Goal: Entertainment & Leisure: Consume media (video, audio)

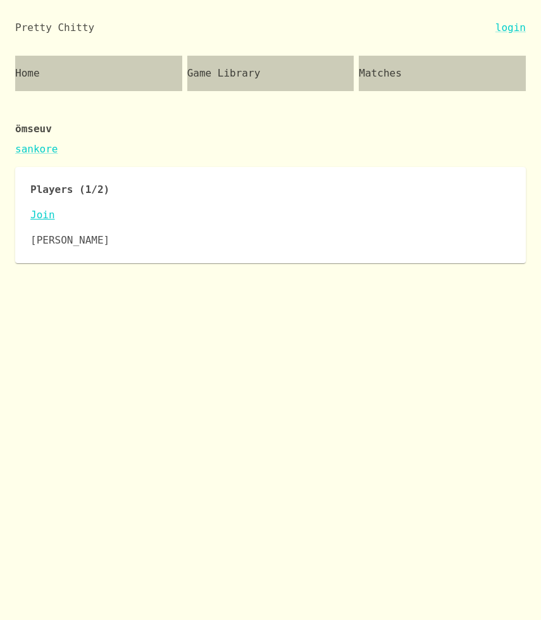
click at [40, 211] on link "Join" at bounding box center [270, 215] width 480 height 15
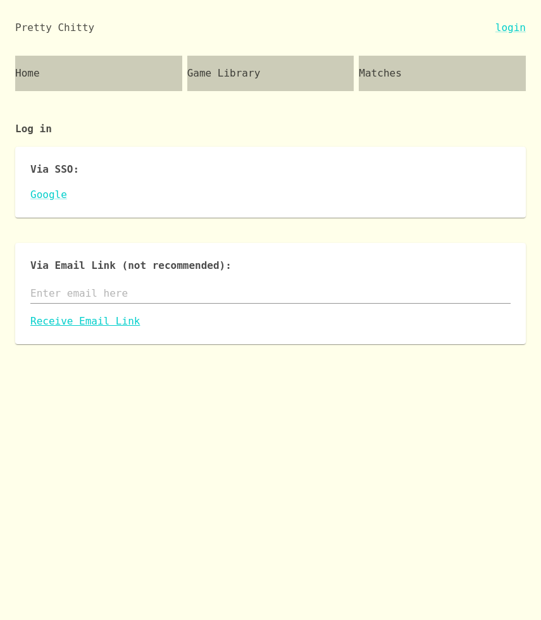
click at [80, 319] on link "Receive Email Link" at bounding box center [270, 321] width 480 height 15
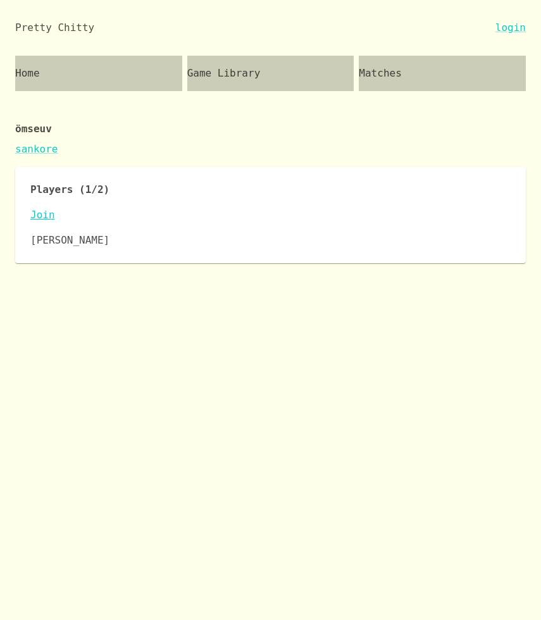
click at [37, 213] on link "Join" at bounding box center [270, 215] width 480 height 15
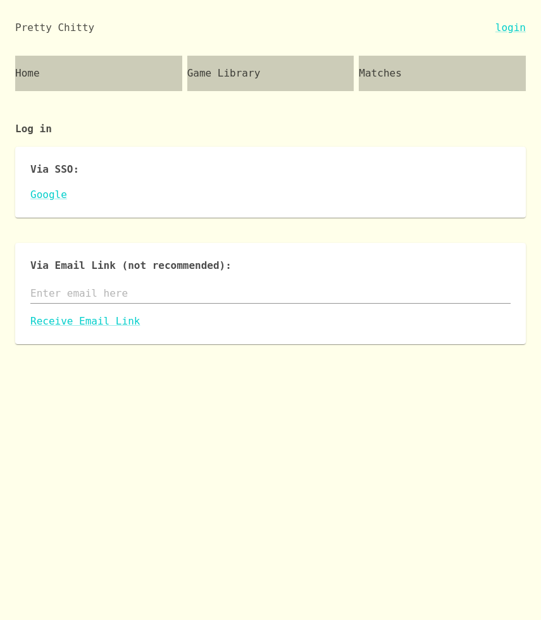
click at [78, 294] on input "text" at bounding box center [270, 293] width 480 height 20
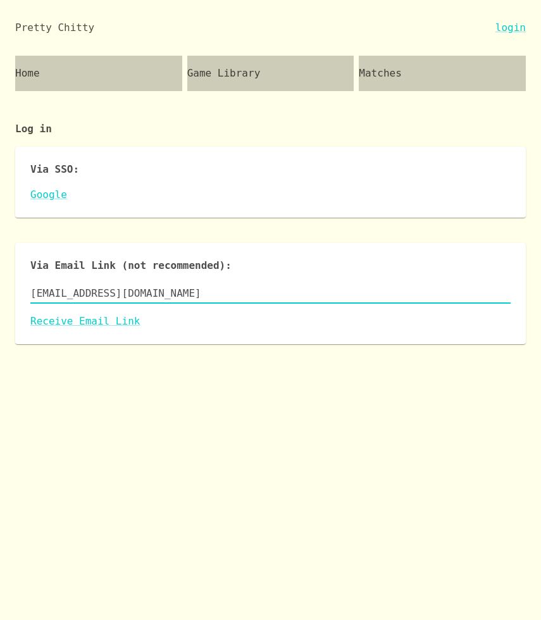
type input "[EMAIL_ADDRESS][DOMAIN_NAME]"
click at [76, 322] on link "Receive Email Link" at bounding box center [270, 321] width 480 height 15
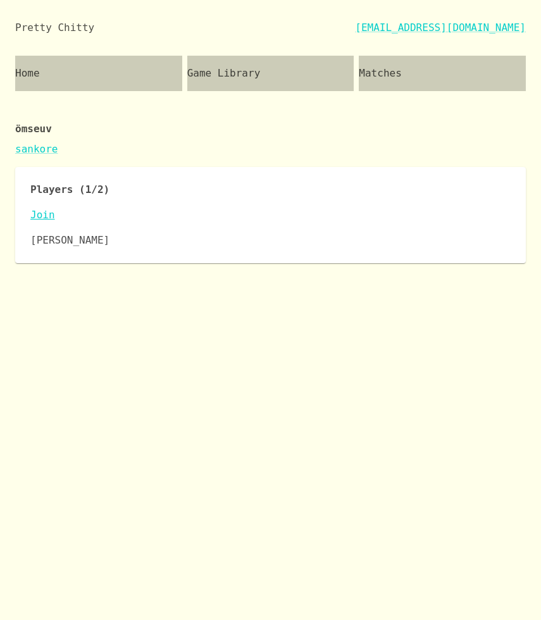
click at [41, 217] on link "Join" at bounding box center [270, 215] width 480 height 15
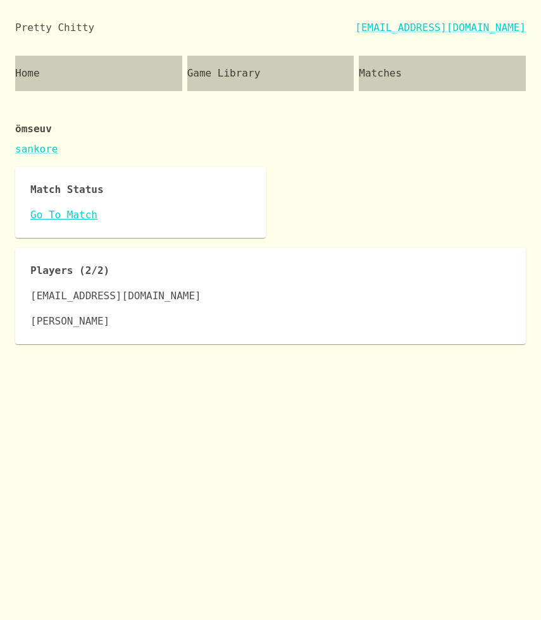
click at [61, 209] on link "Go To Match" at bounding box center [140, 215] width 220 height 15
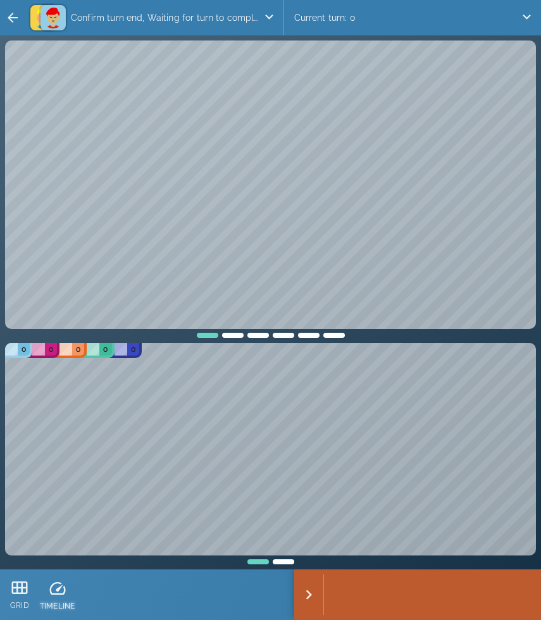
click at [54, 597] on div "TIMELINE" at bounding box center [57, 595] width 35 height 40
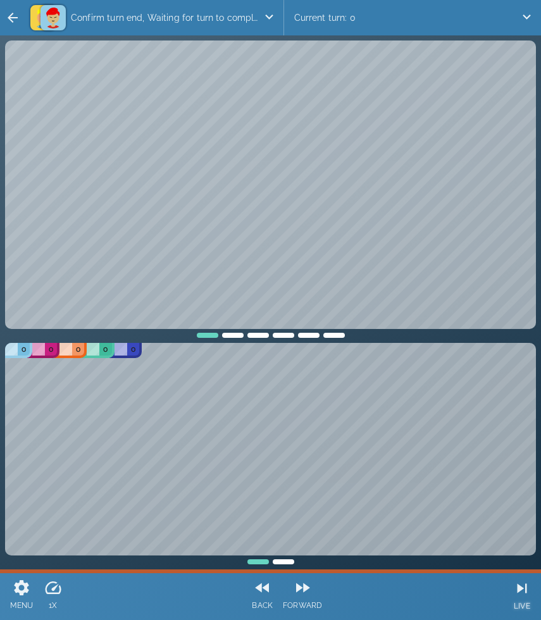
click at [513, 592] on icon at bounding box center [521, 588] width 19 height 19
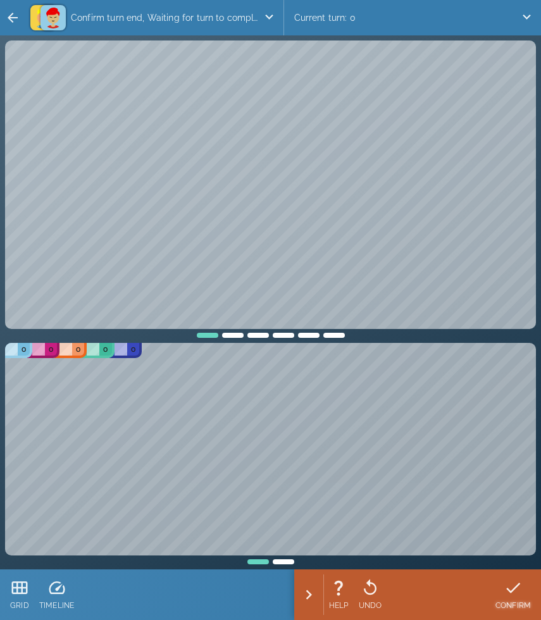
click at [514, 592] on icon at bounding box center [513, 587] width 19 height 19
click at [513, 590] on icon at bounding box center [513, 587] width 19 height 19
click at [521, 585] on icon at bounding box center [513, 587] width 19 height 19
click at [259, 332] on div at bounding box center [257, 333] width 25 height 9
click at [286, 336] on div at bounding box center [283, 333] width 25 height 9
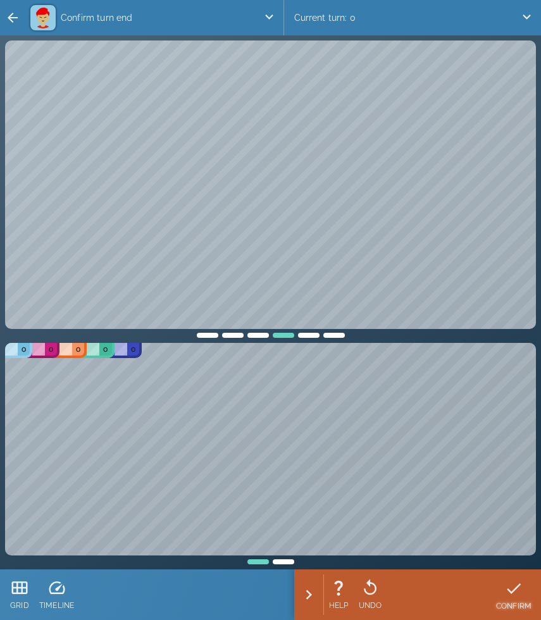
click at [510, 588] on icon at bounding box center [513, 588] width 19 height 19
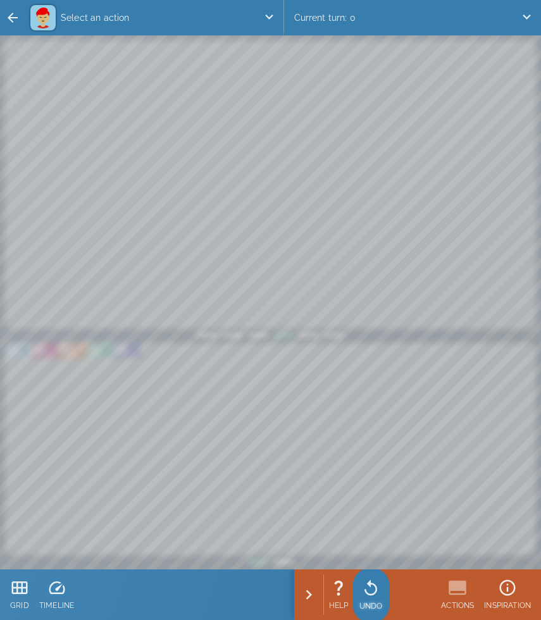
click at [380, 592] on div at bounding box center [370, 588] width 23 height 19
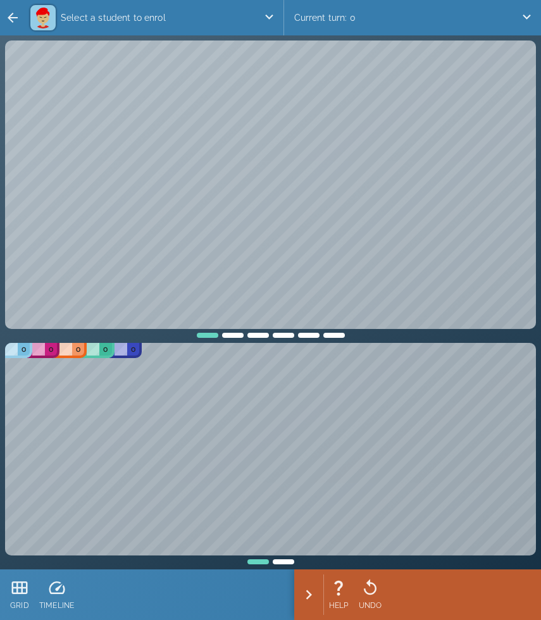
click at [292, 335] on div at bounding box center [283, 333] width 25 height 9
click at [506, 581] on icon at bounding box center [513, 587] width 19 height 19
click at [520, 585] on icon at bounding box center [513, 587] width 19 height 19
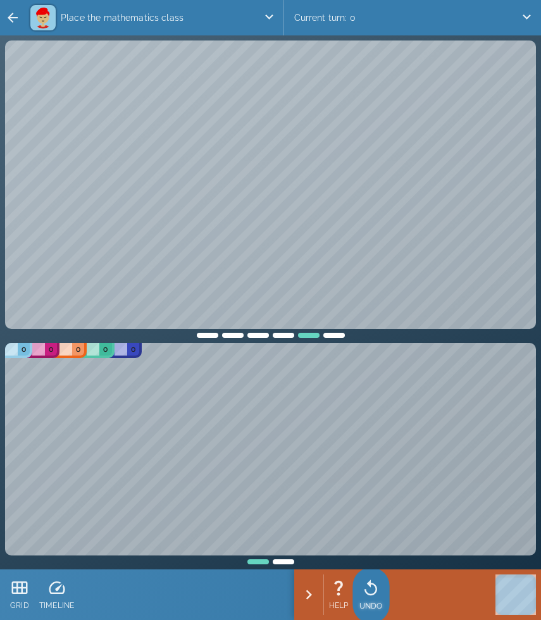
click at [370, 588] on icon at bounding box center [370, 588] width 19 height 19
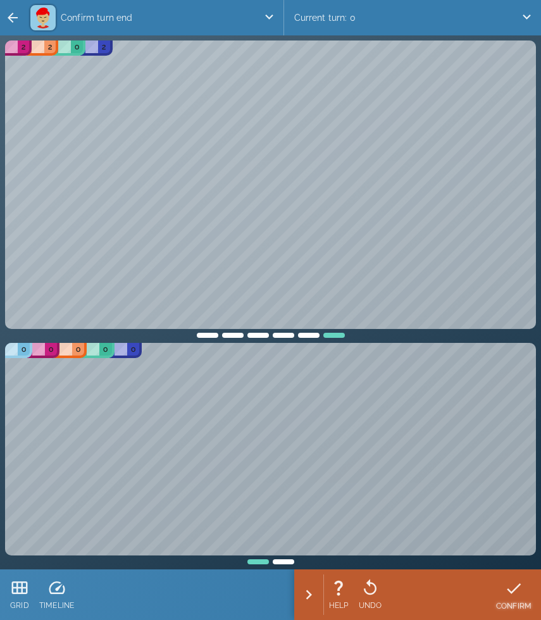
click at [516, 583] on icon at bounding box center [513, 588] width 19 height 19
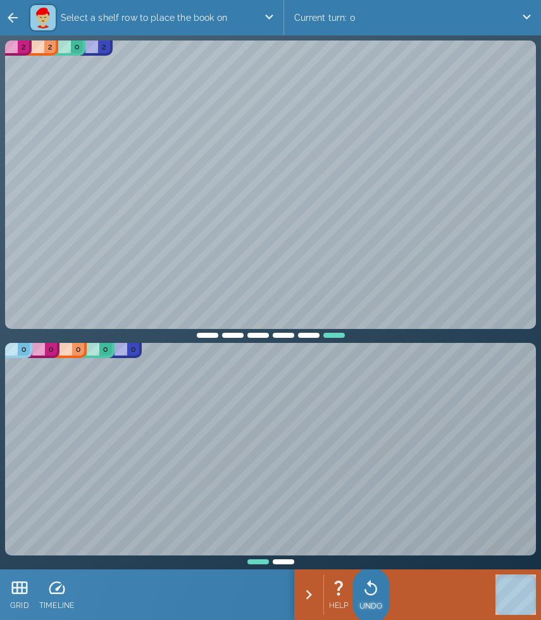
click at [379, 597] on div "UNDO" at bounding box center [370, 595] width 23 height 40
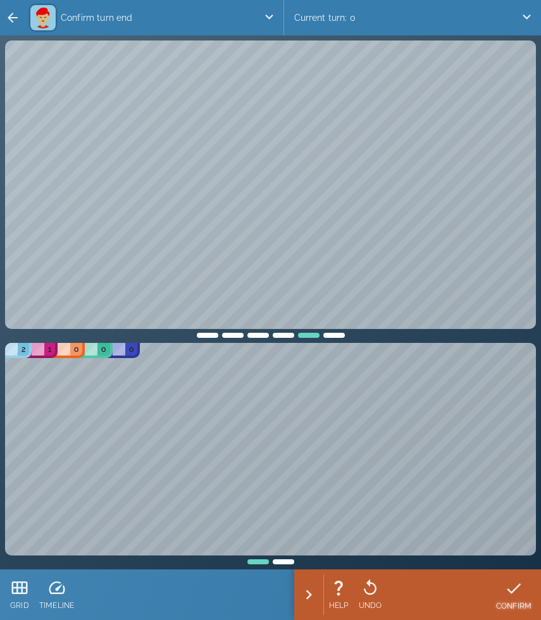
click at [519, 599] on div "CONFIRM" at bounding box center [513, 595] width 35 height 40
click at [511, 589] on icon at bounding box center [513, 587] width 19 height 19
click at [259, 333] on div at bounding box center [257, 333] width 25 height 9
click at [235, 331] on div at bounding box center [232, 333] width 25 height 9
click at [287, 333] on div at bounding box center [283, 333] width 25 height 9
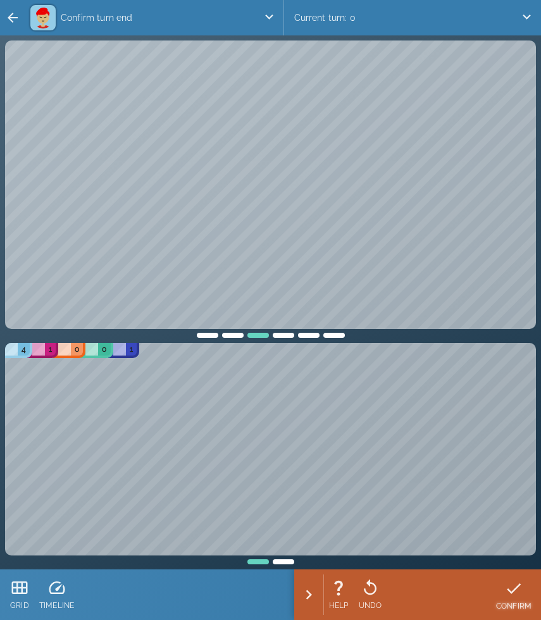
click at [508, 588] on icon at bounding box center [513, 588] width 19 height 19
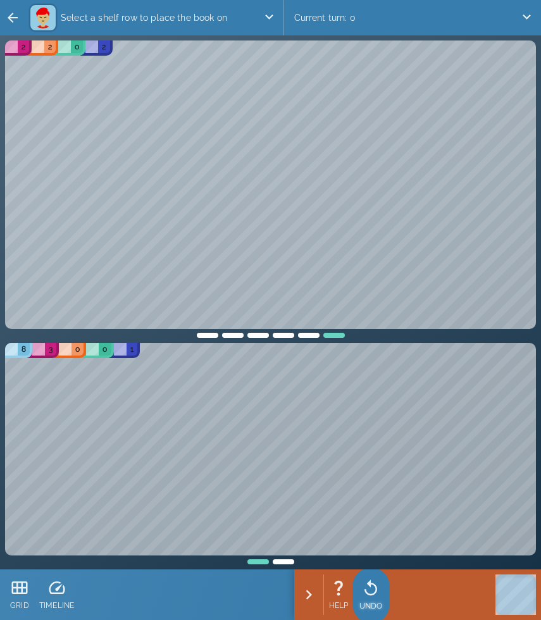
click at [370, 591] on icon at bounding box center [370, 588] width 19 height 19
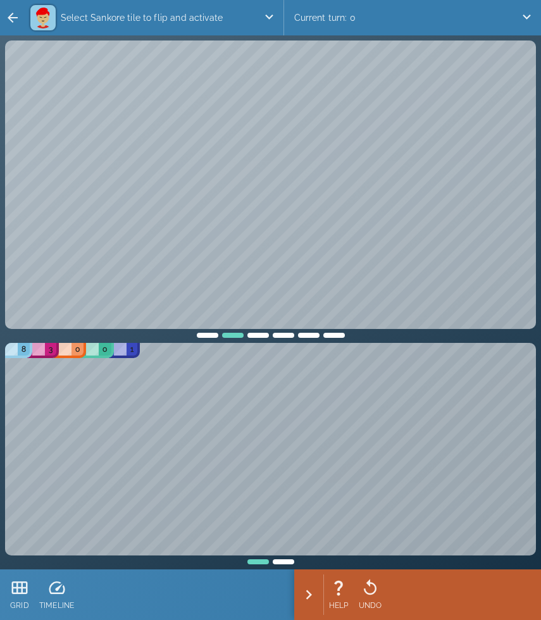
click at [110, 15] on p "Select Sankore tile to flip and activate" at bounding box center [160, 17] width 208 height 25
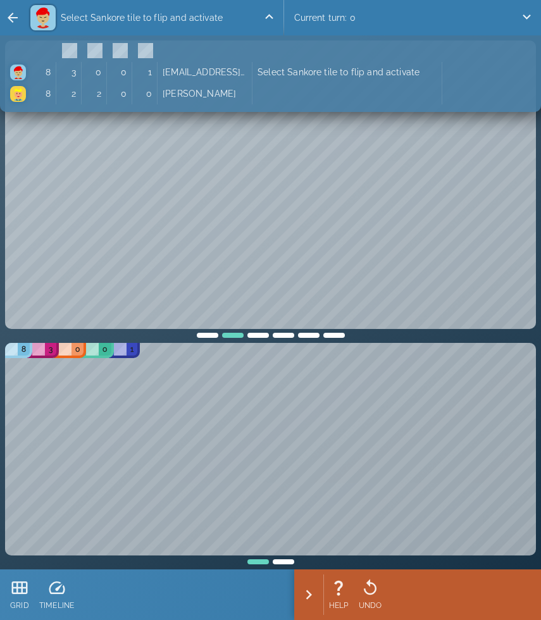
click at [110, 15] on p "Select Sankore tile to flip and activate" at bounding box center [160, 17] width 208 height 25
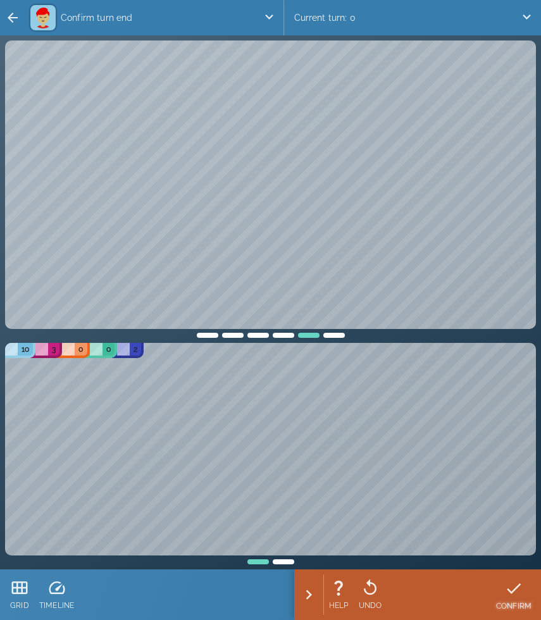
click at [521, 597] on icon at bounding box center [513, 588] width 19 height 19
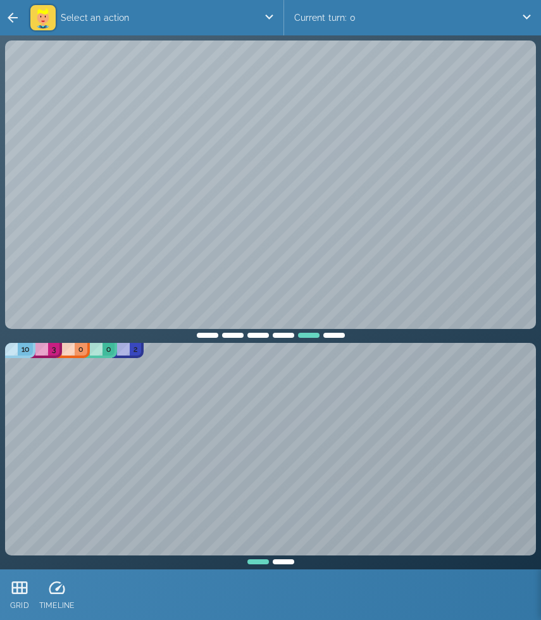
click at [232, 336] on div at bounding box center [232, 333] width 25 height 9
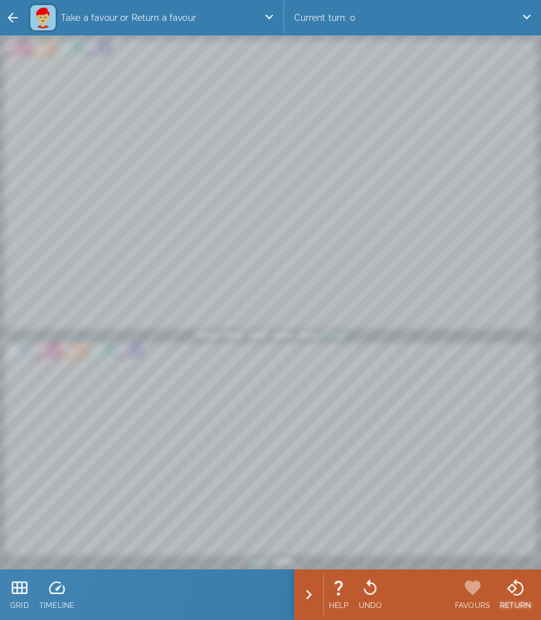
click at [526, 589] on div at bounding box center [515, 587] width 31 height 19
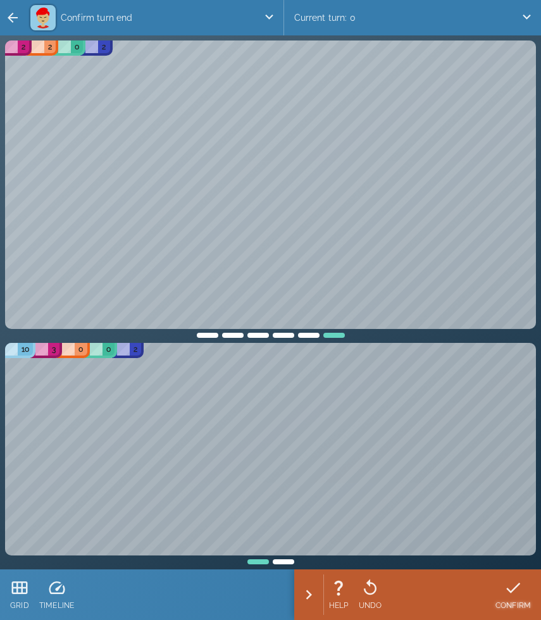
click at [514, 586] on icon at bounding box center [513, 587] width 19 height 19
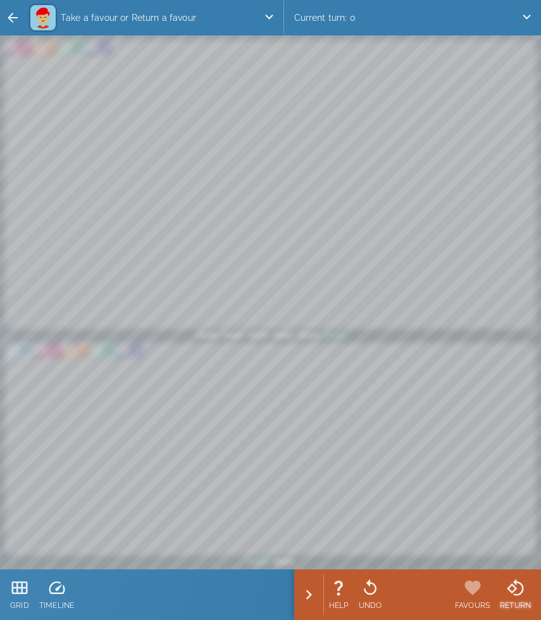
click at [524, 594] on icon at bounding box center [515, 587] width 19 height 19
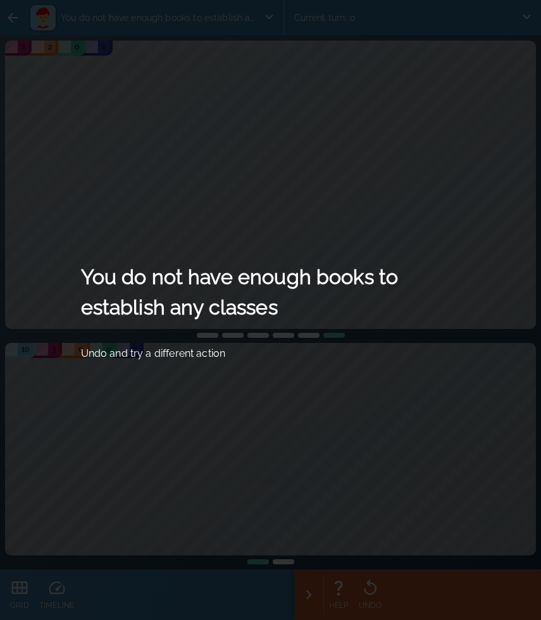
click at [340, 404] on div "You do not have enough books to establish any classes Undo and try a different …" at bounding box center [270, 310] width 541 height 620
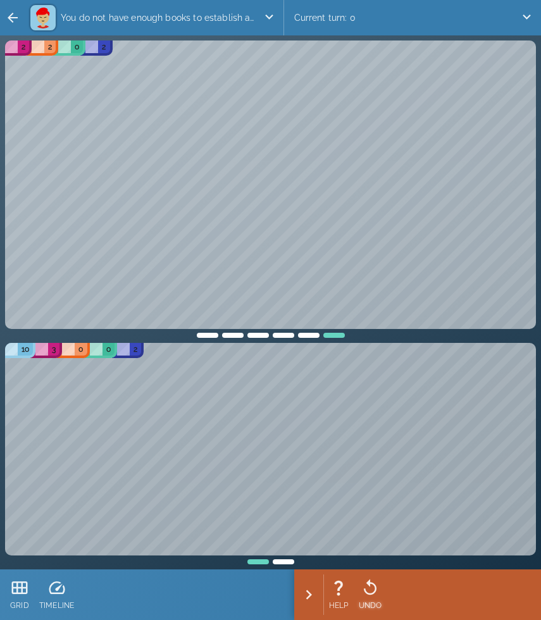
click at [376, 592] on icon at bounding box center [370, 587] width 19 height 19
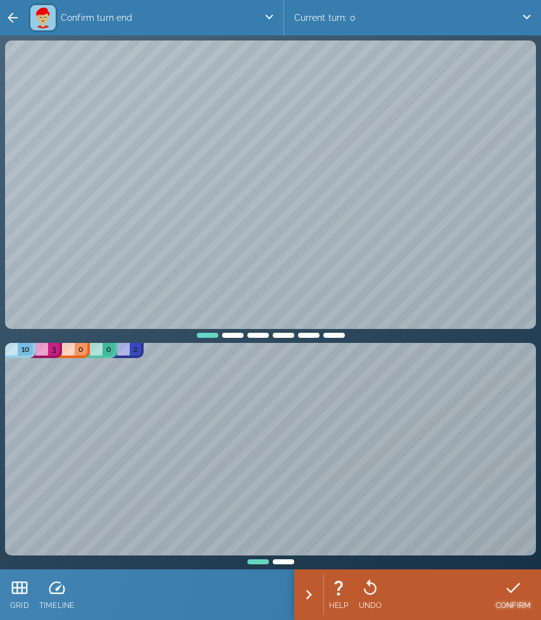
click at [519, 586] on icon at bounding box center [513, 587] width 19 height 19
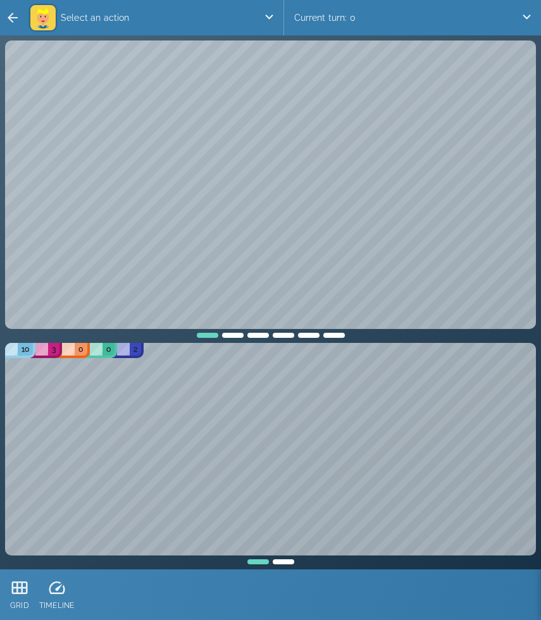
click at [196, 17] on p "Select an action" at bounding box center [160, 17] width 208 height 25
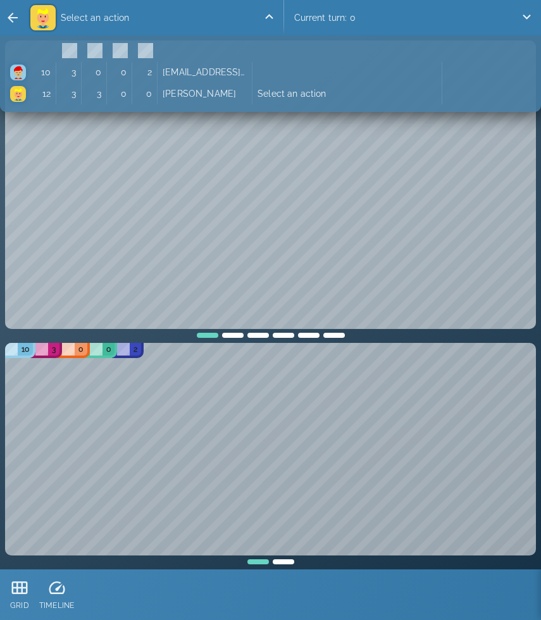
click at [196, 17] on p "Select an action" at bounding box center [160, 17] width 208 height 25
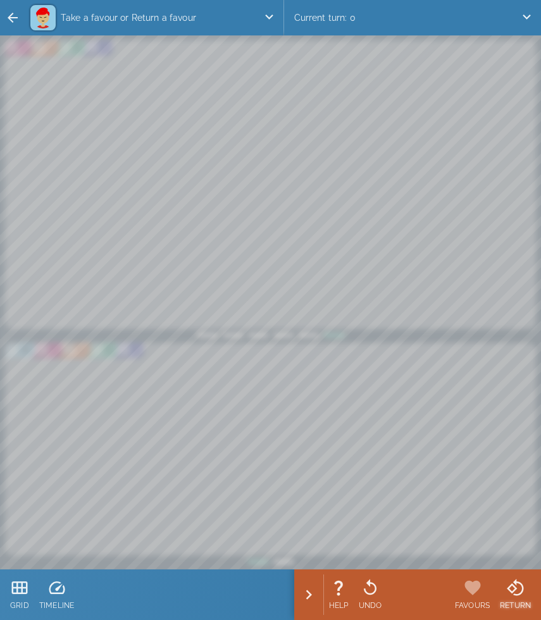
click at [514, 587] on icon at bounding box center [515, 587] width 16 height 17
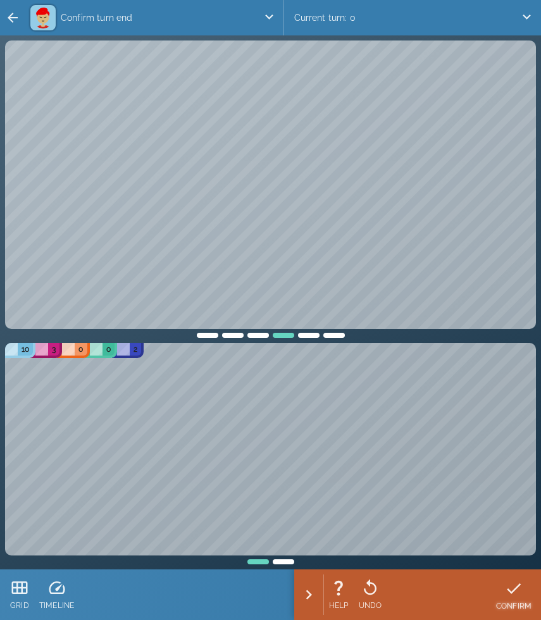
click at [513, 584] on icon at bounding box center [513, 588] width 19 height 19
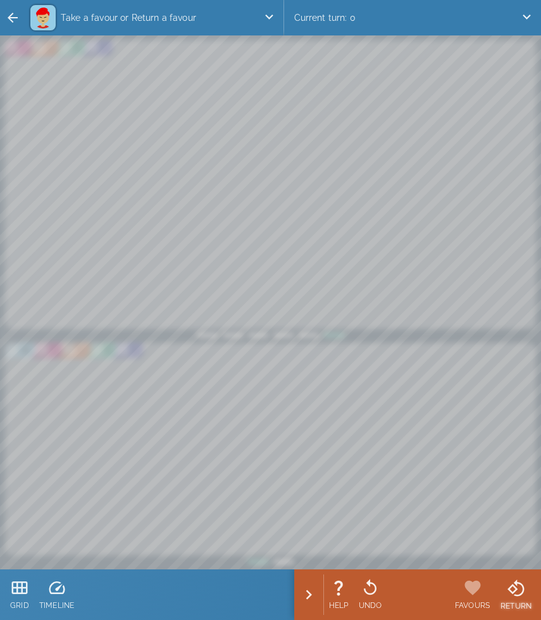
click at [515, 590] on icon at bounding box center [516, 588] width 19 height 19
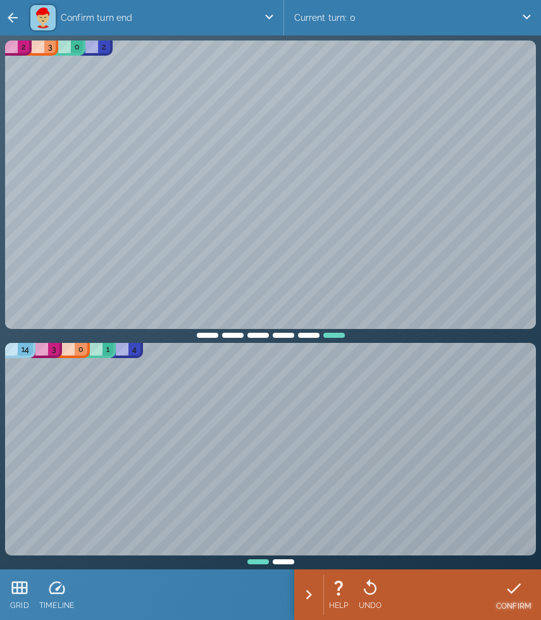
click at [515, 590] on icon at bounding box center [513, 588] width 19 height 19
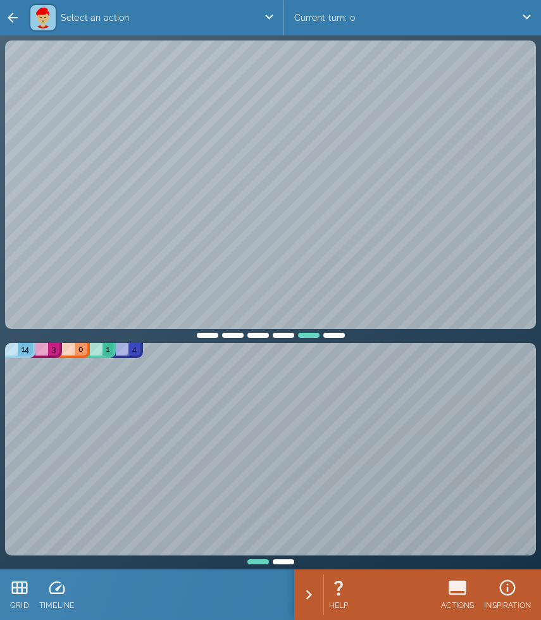
click at [433, 590] on div at bounding box center [395, 594] width 83 height 51
click at [445, 590] on div at bounding box center [458, 588] width 33 height 19
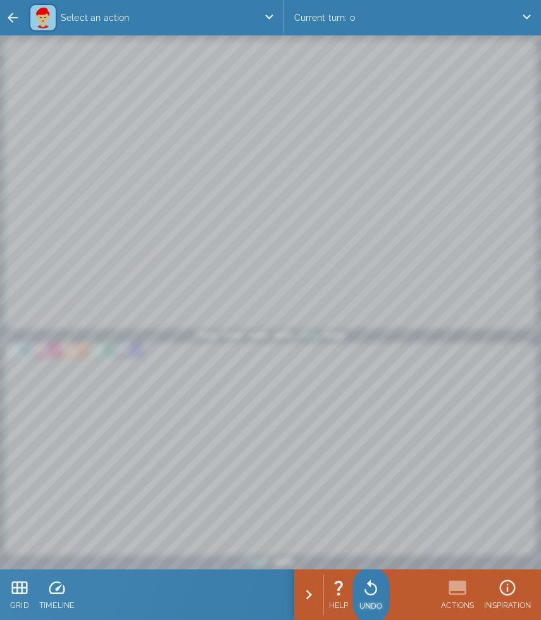
click at [368, 594] on icon at bounding box center [370, 588] width 13 height 16
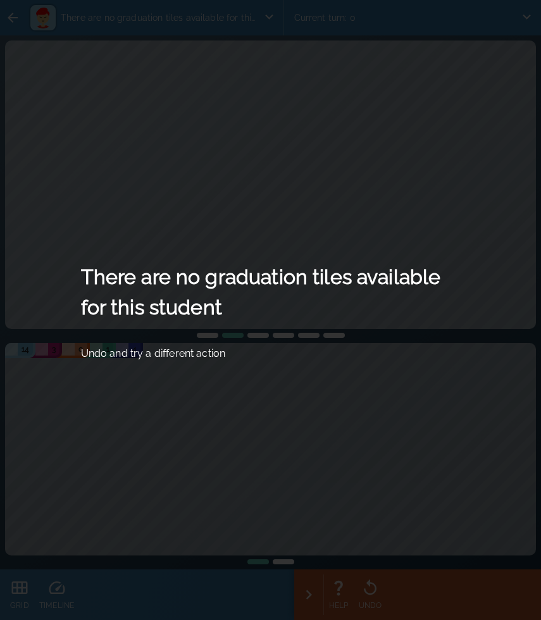
click at [237, 464] on div "There are no graduation tiles available for this student Undo and try a differe…" at bounding box center [270, 310] width 541 height 620
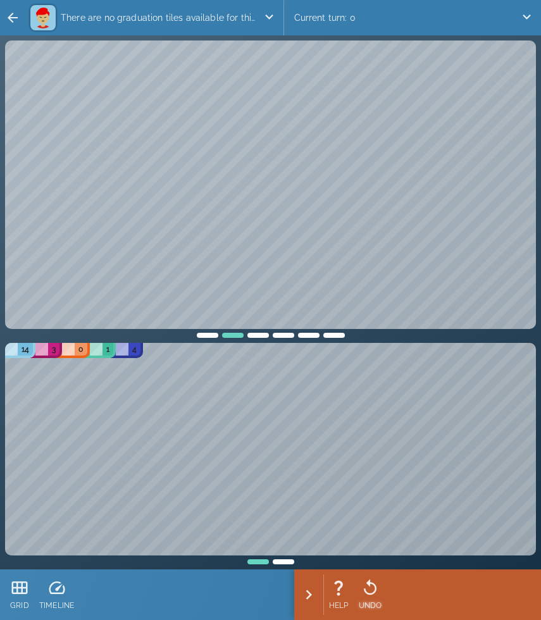
click at [380, 586] on div at bounding box center [370, 587] width 23 height 19
click at [516, 590] on icon at bounding box center [513, 588] width 19 height 19
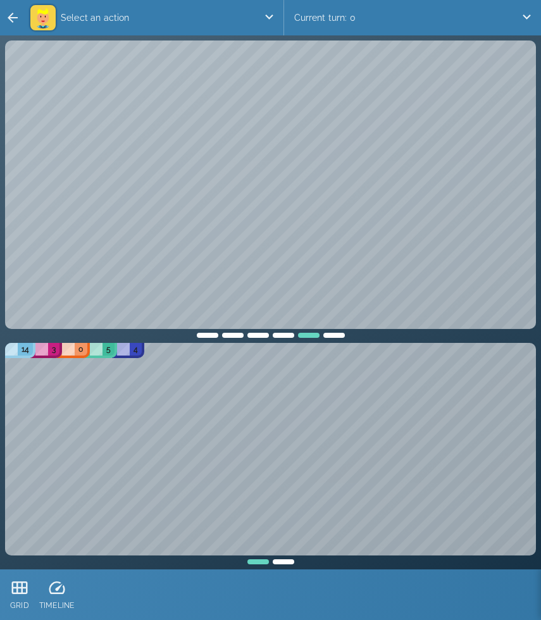
click at [13, 18] on icon "button" at bounding box center [12, 17] width 15 height 15
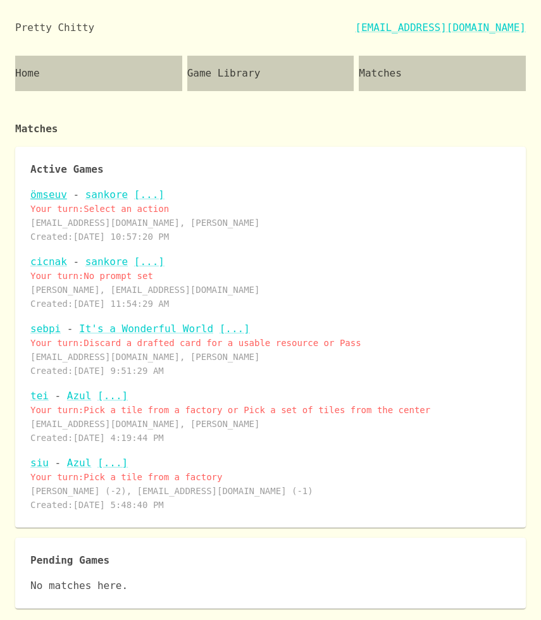
click at [49, 190] on link "ömseuv" at bounding box center [48, 195] width 37 height 12
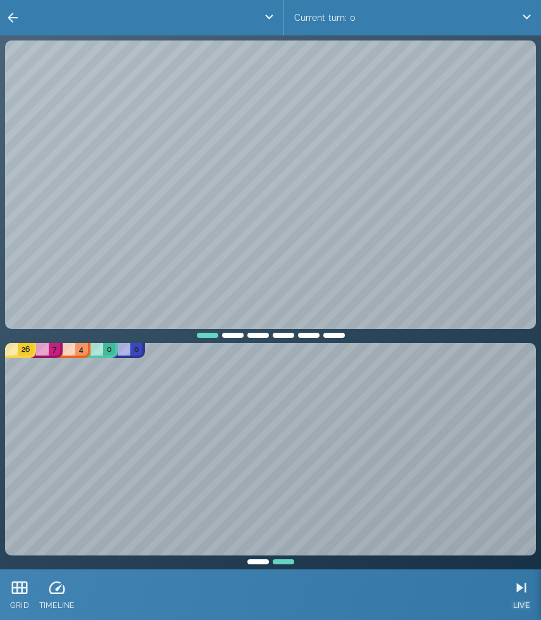
click at [518, 595] on icon at bounding box center [521, 587] width 19 height 19
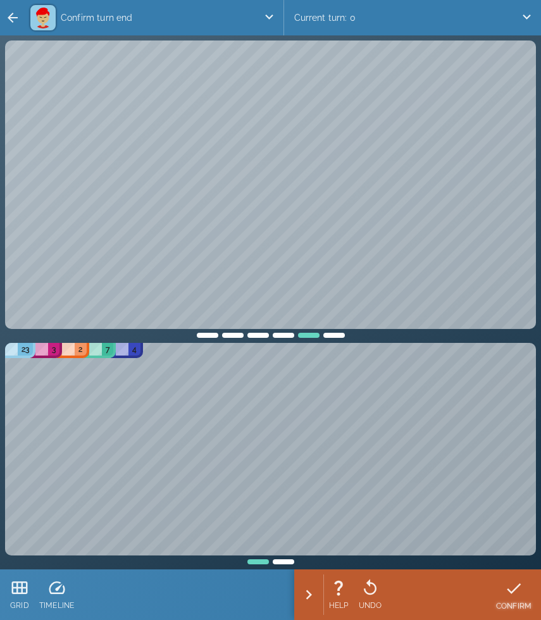
click at [518, 583] on icon at bounding box center [513, 588] width 19 height 19
click at [373, 588] on icon at bounding box center [370, 587] width 19 height 19
click at [333, 338] on div "3 4 0 2" at bounding box center [271, 189] width 536 height 302
click at [334, 332] on div at bounding box center [333, 333] width 25 height 9
click at [307, 333] on div at bounding box center [308, 333] width 25 height 9
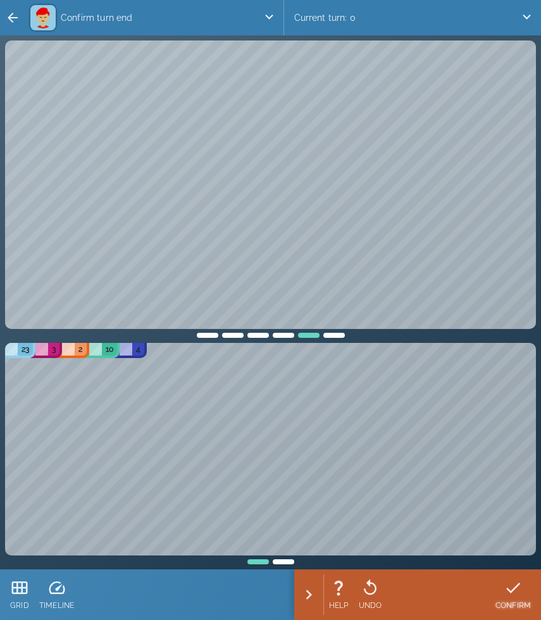
click at [511, 592] on icon at bounding box center [513, 588] width 14 height 11
